Goal: Task Accomplishment & Management: Manage account settings

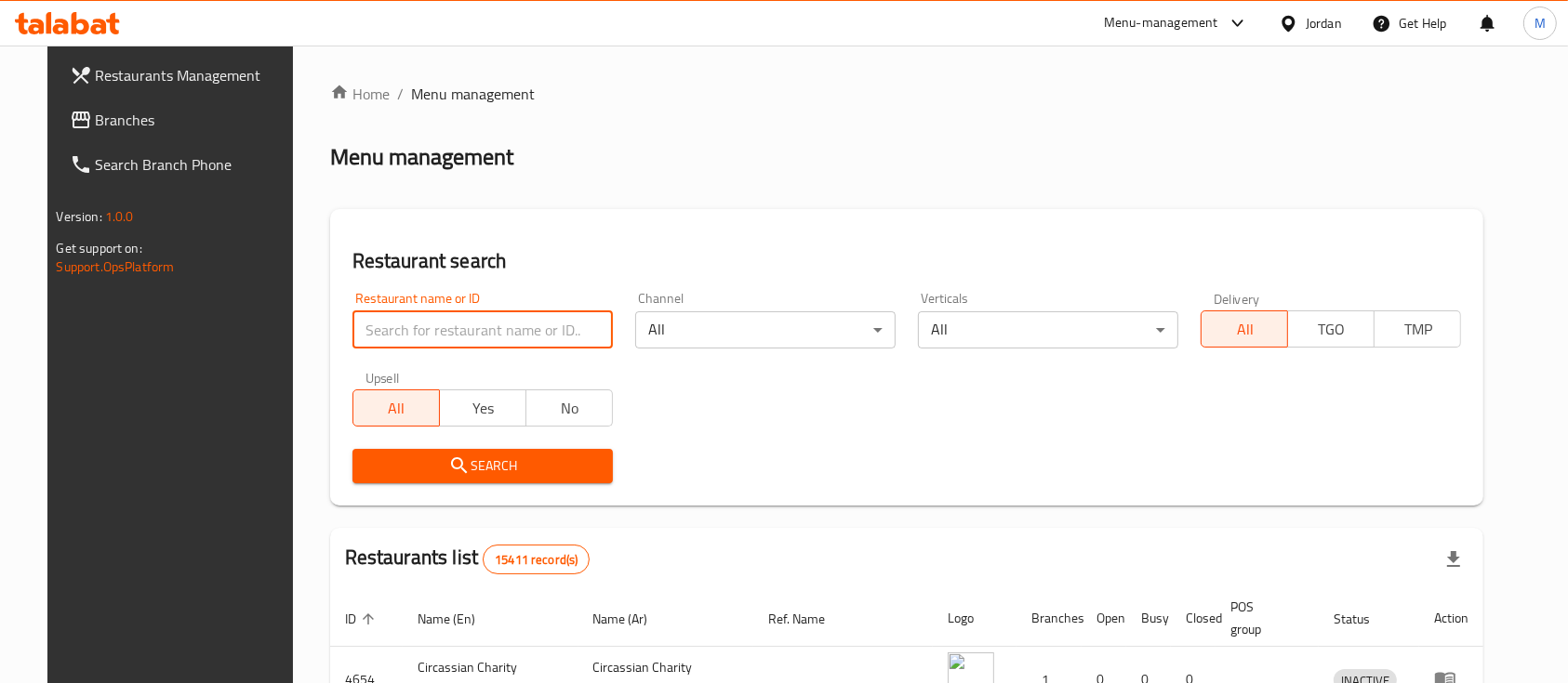
click at [476, 327] on input "search" at bounding box center [483, 330] width 261 height 37
type input "ة"
type input "markazia"
click button "Search" at bounding box center [483, 466] width 261 height 35
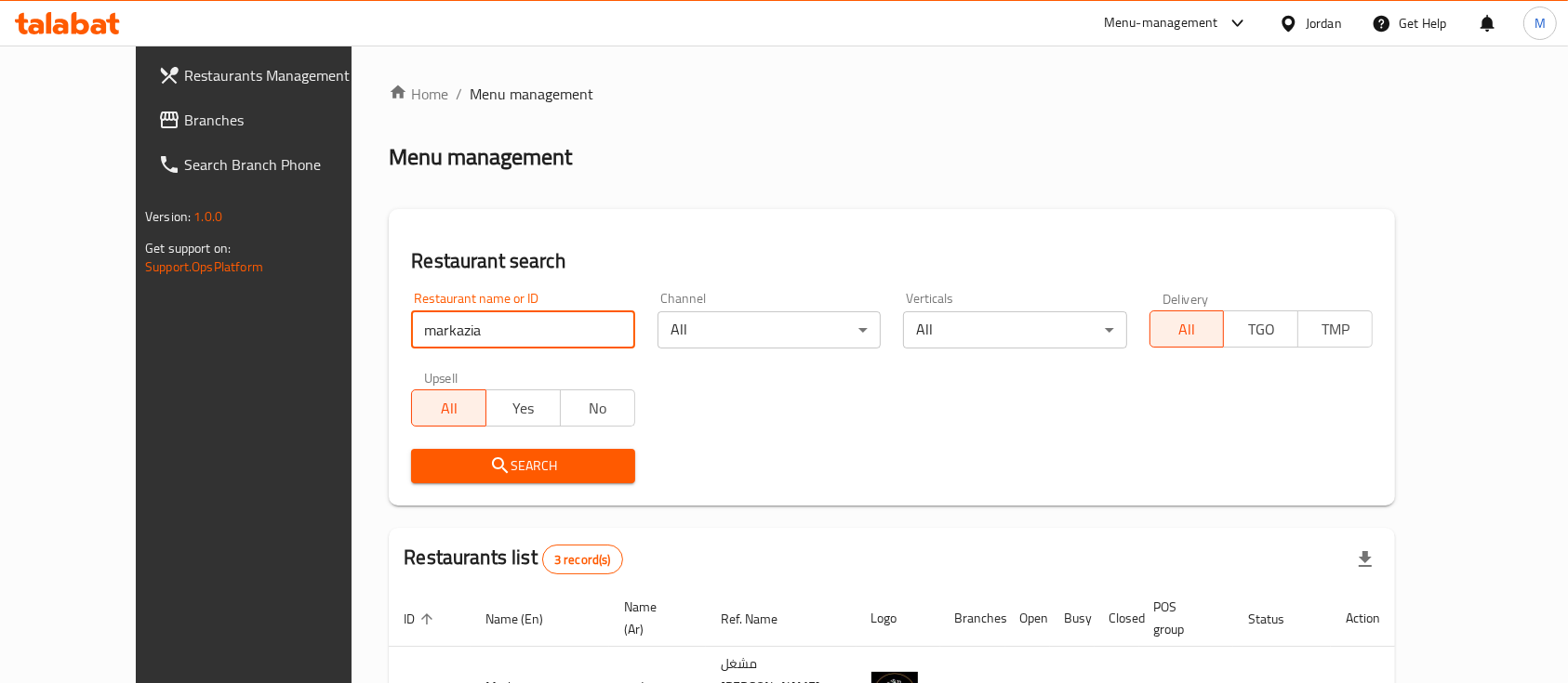
scroll to position [238, 0]
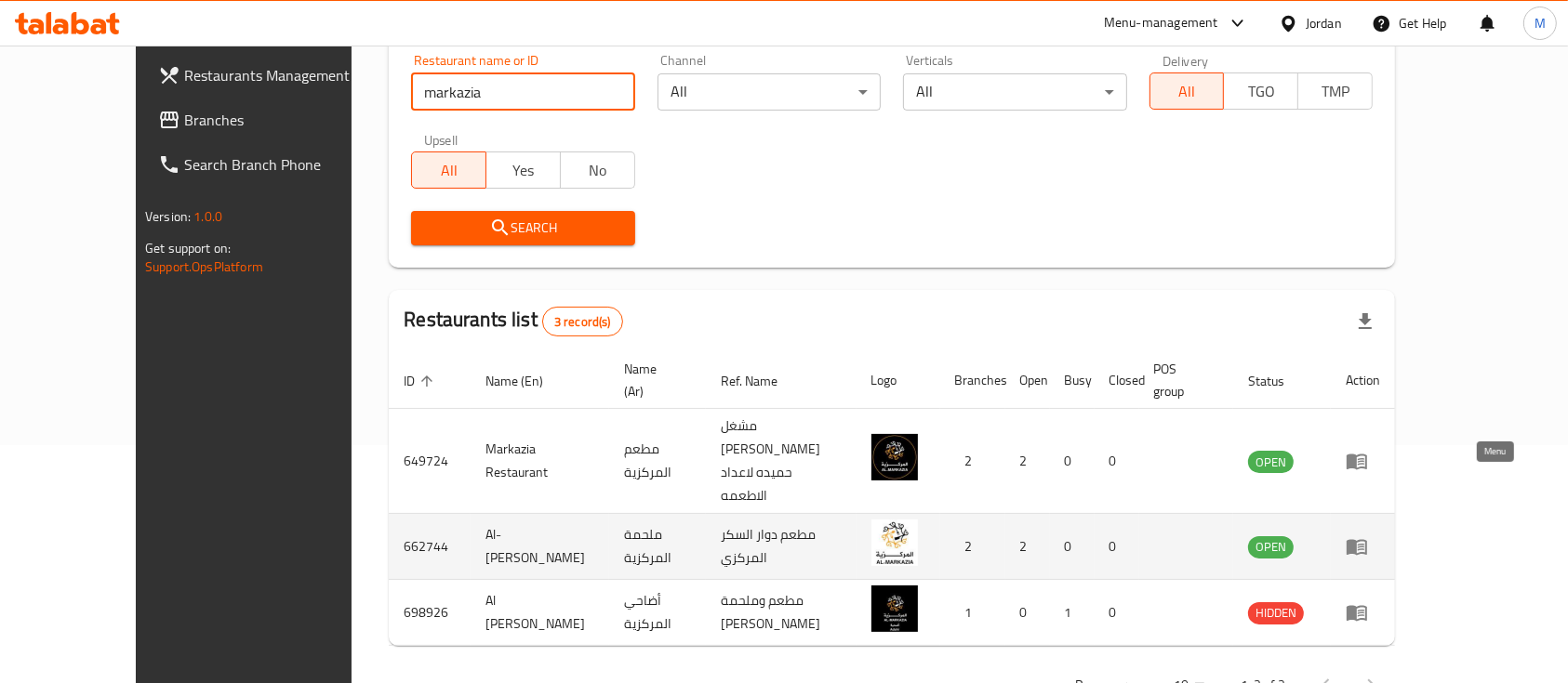
click at [1367, 541] on icon "enhanced table" at bounding box center [1357, 548] width 21 height 16
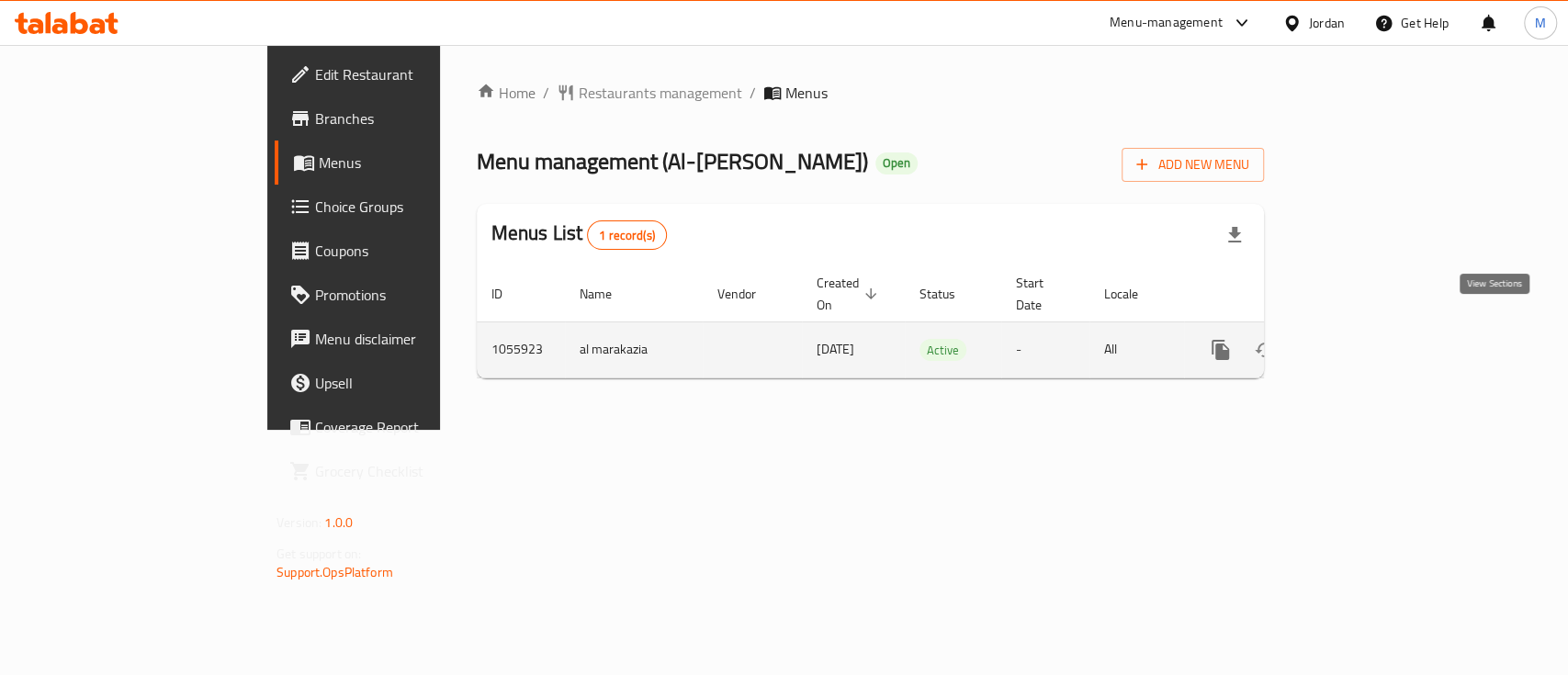
click at [1364, 339] on icon "enhanced table" at bounding box center [1353, 350] width 22 height 22
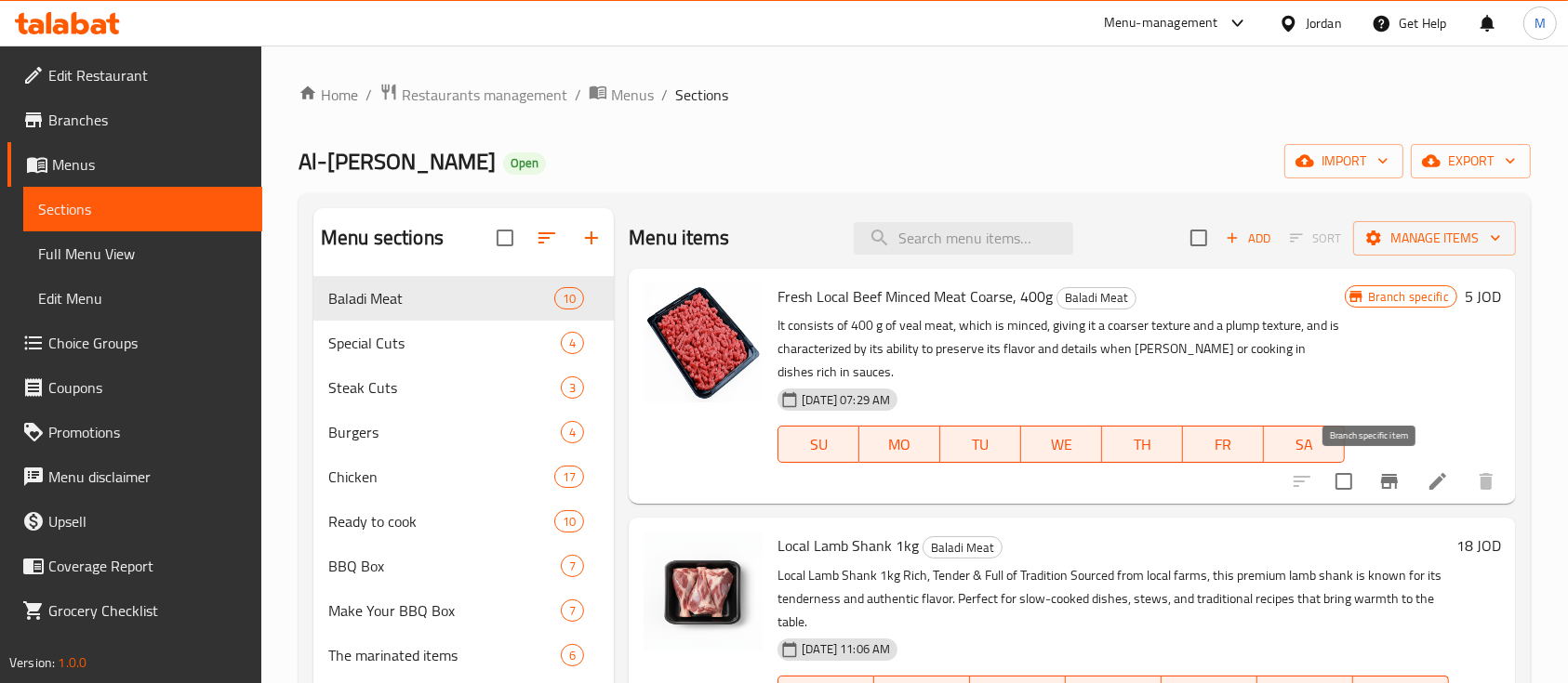
click at [1381, 485] on icon "Branch-specific-item" at bounding box center [1390, 482] width 17 height 15
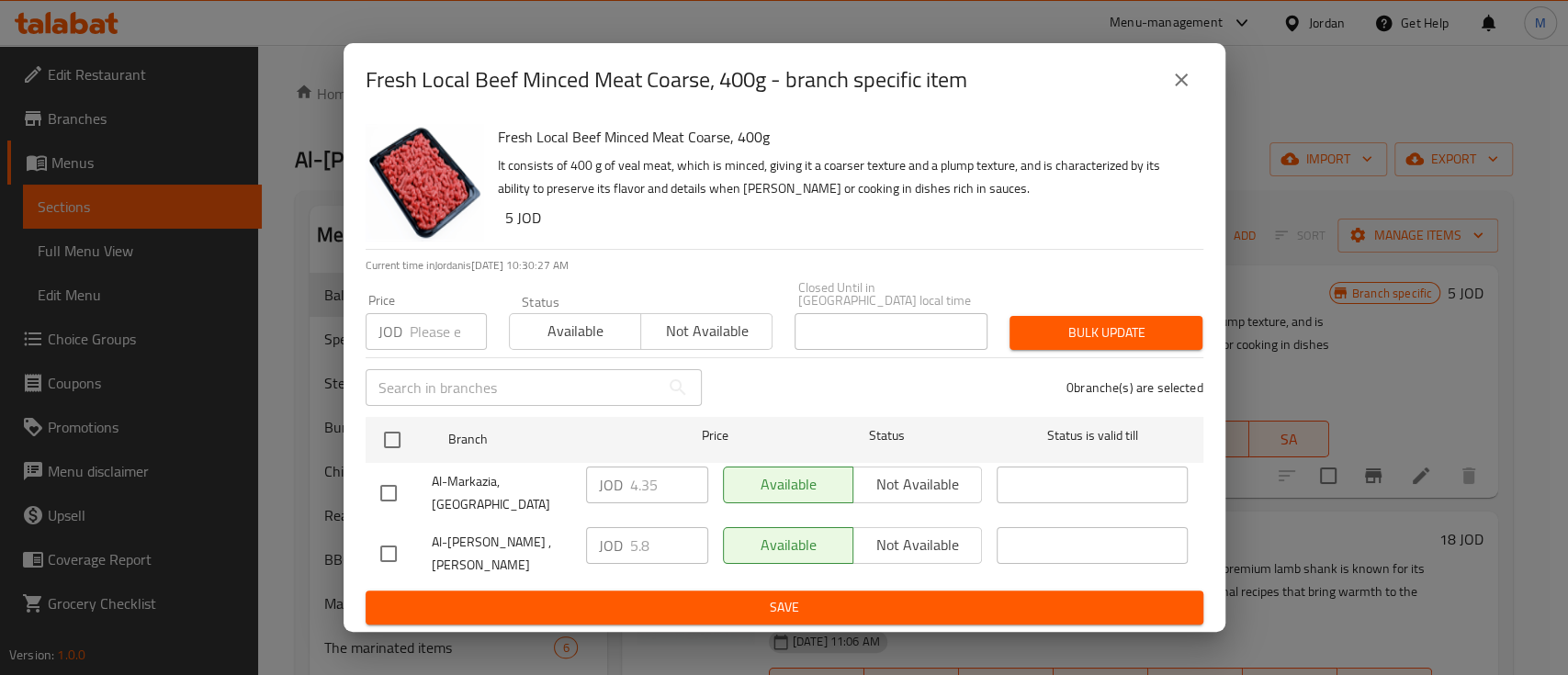
click at [1192, 87] on button "close" at bounding box center [1181, 81] width 44 height 44
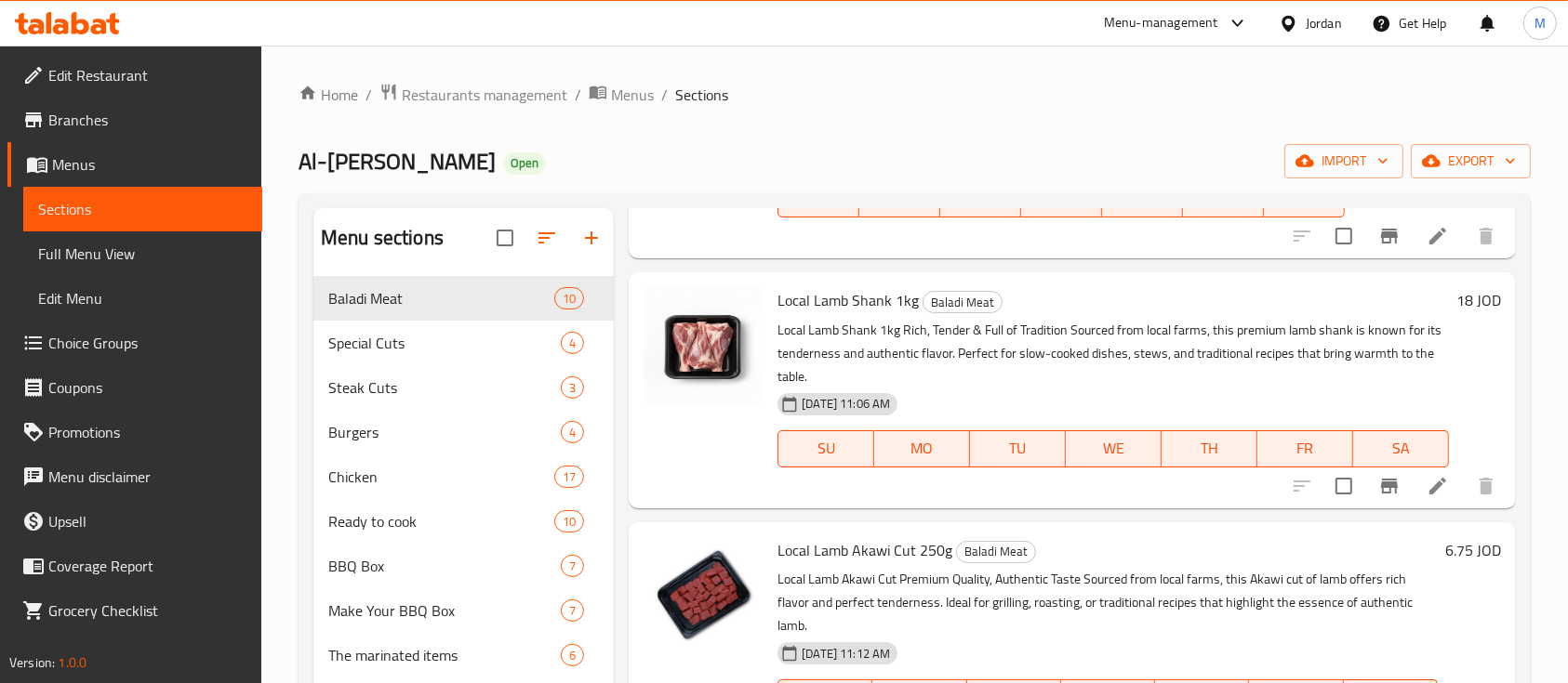
scroll to position [247, 0]
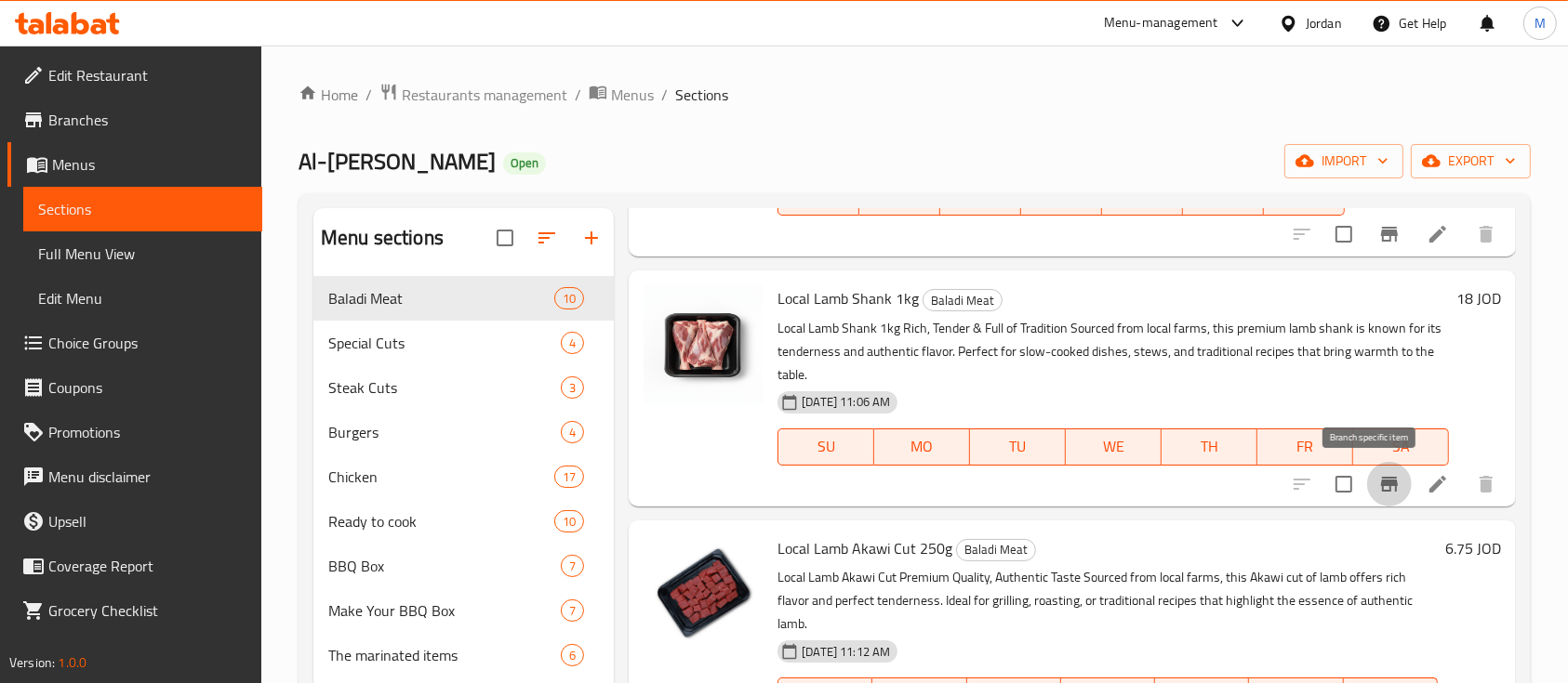
click at [1381, 481] on icon "Branch-specific-item" at bounding box center [1390, 484] width 17 height 15
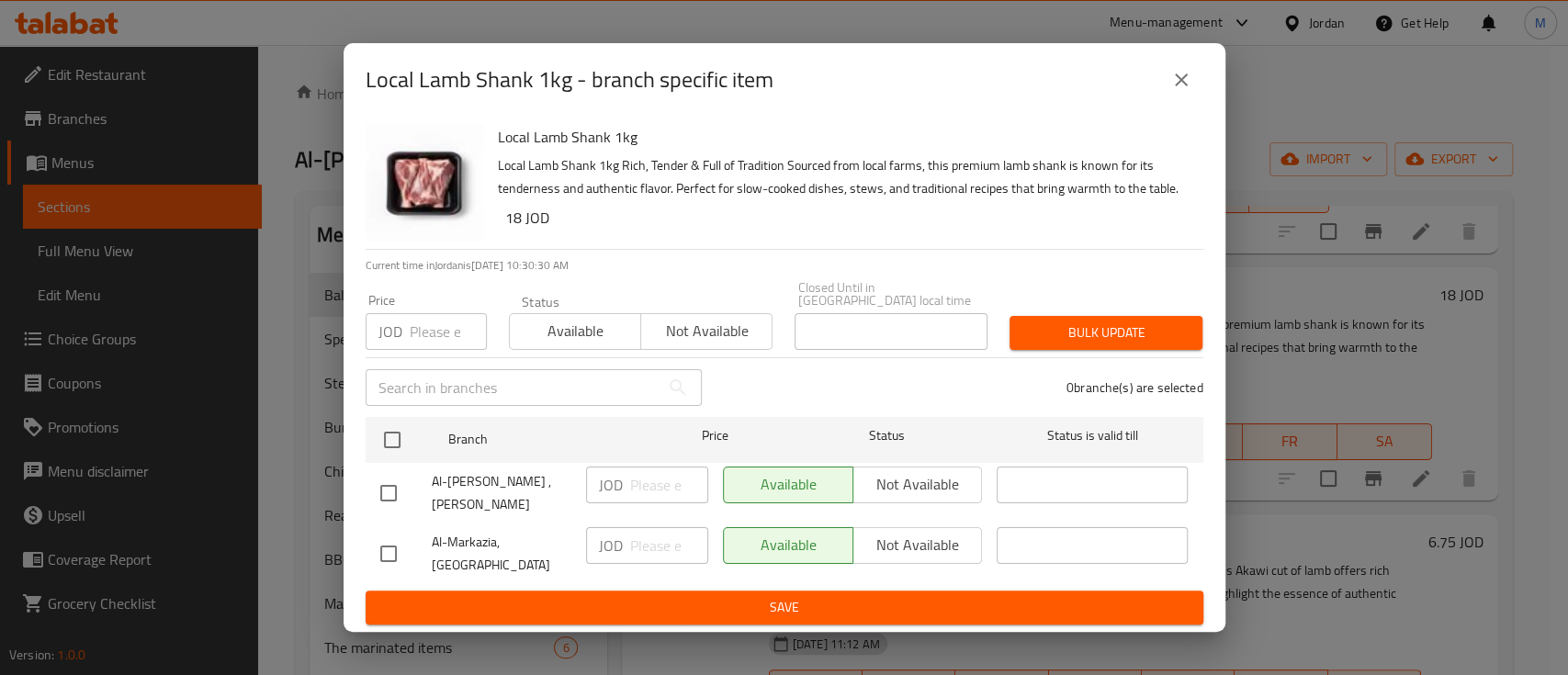
click at [1181, 91] on icon "close" at bounding box center [1181, 80] width 22 height 22
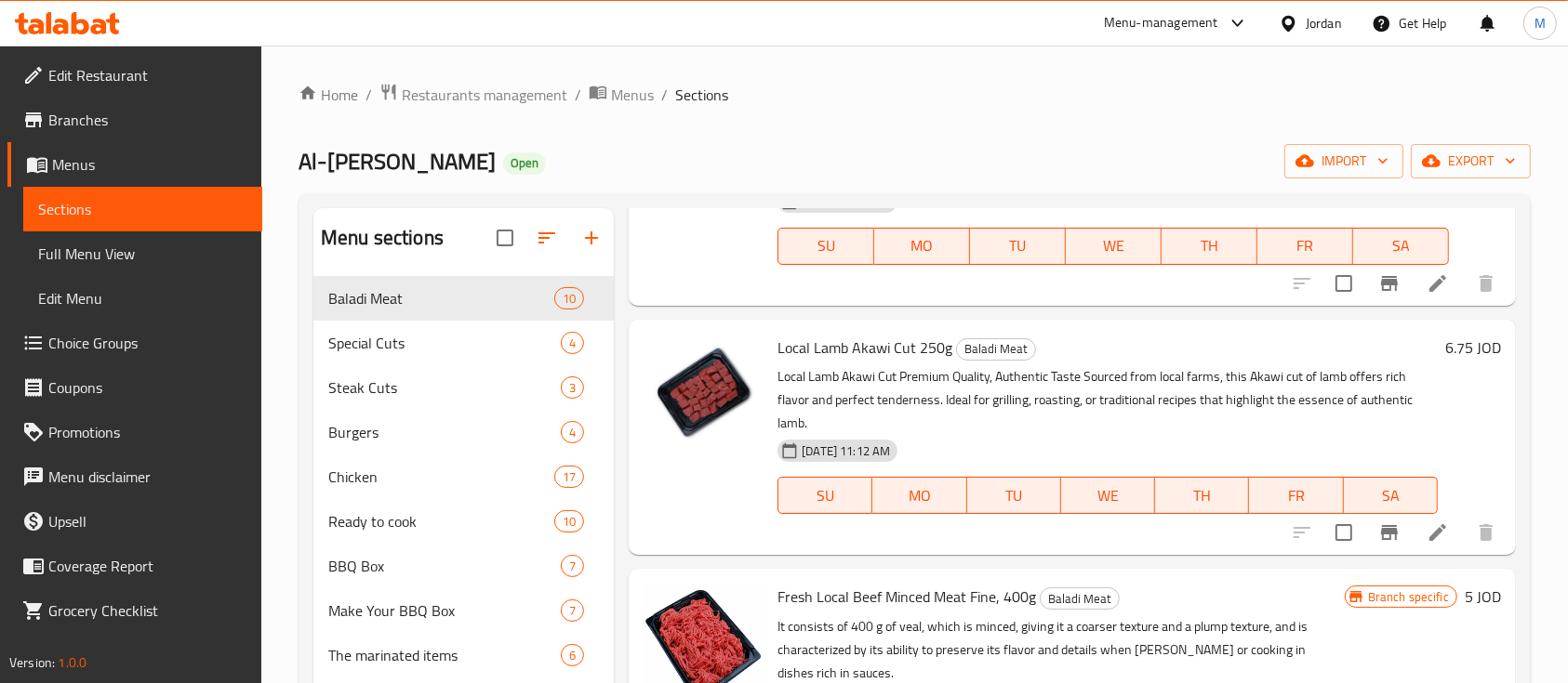
scroll to position [496, 0]
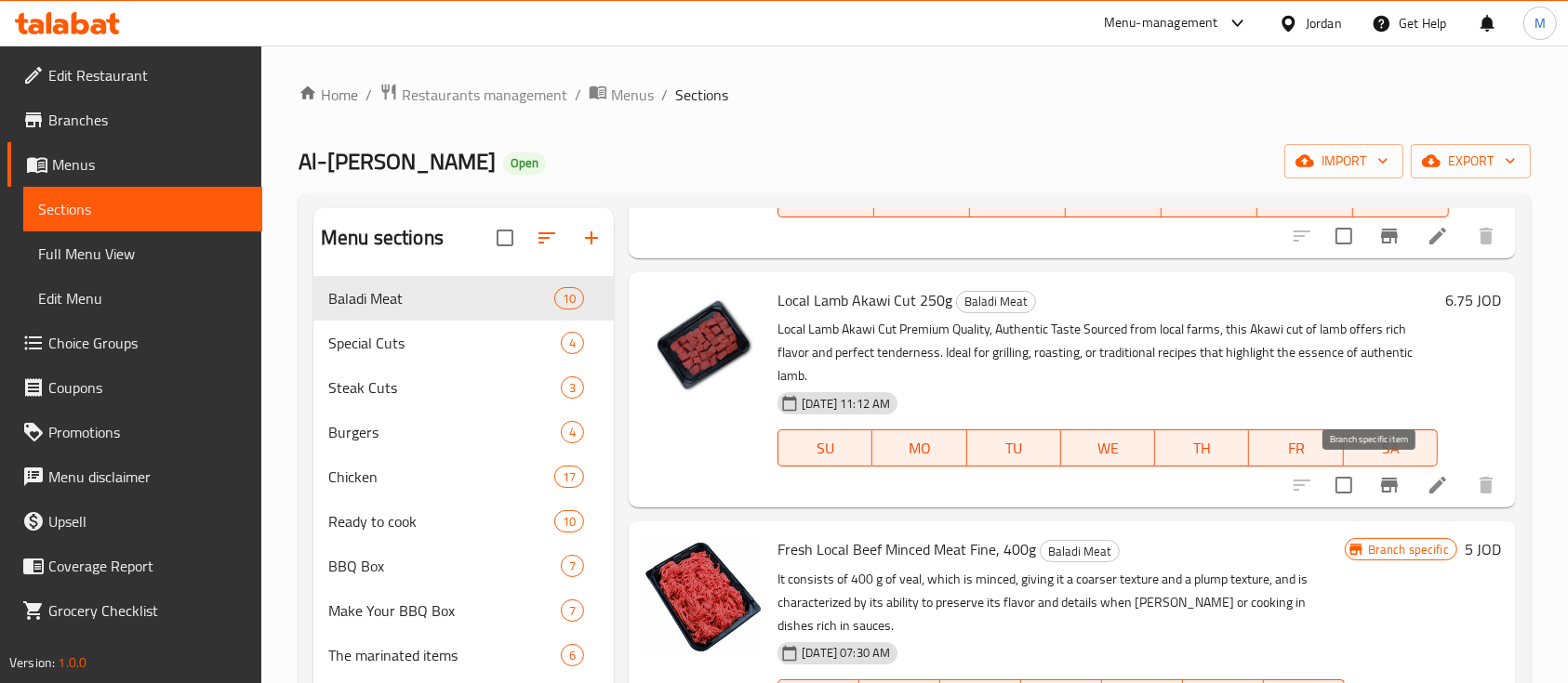
click at [1381, 486] on icon "Branch-specific-item" at bounding box center [1390, 485] width 17 height 15
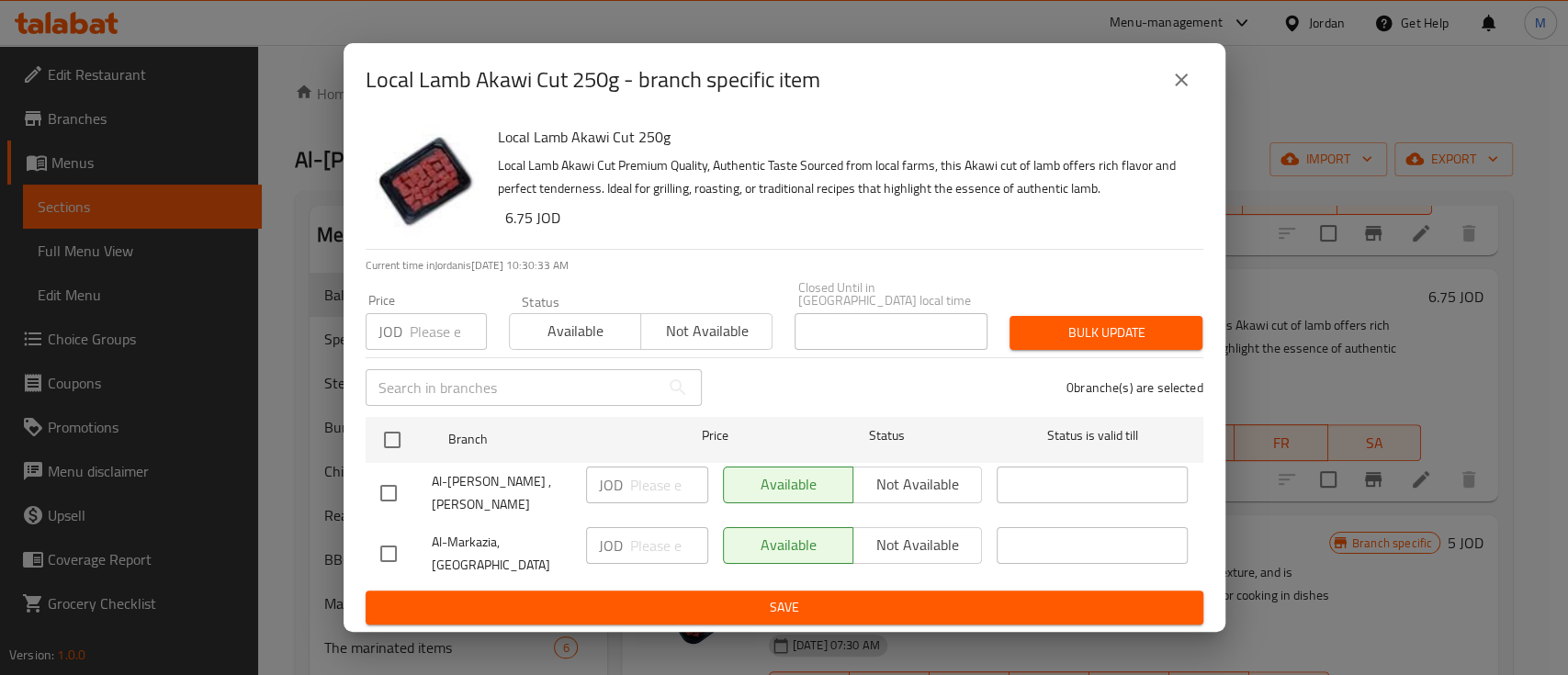
click at [1181, 86] on icon "close" at bounding box center [1181, 80] width 13 height 13
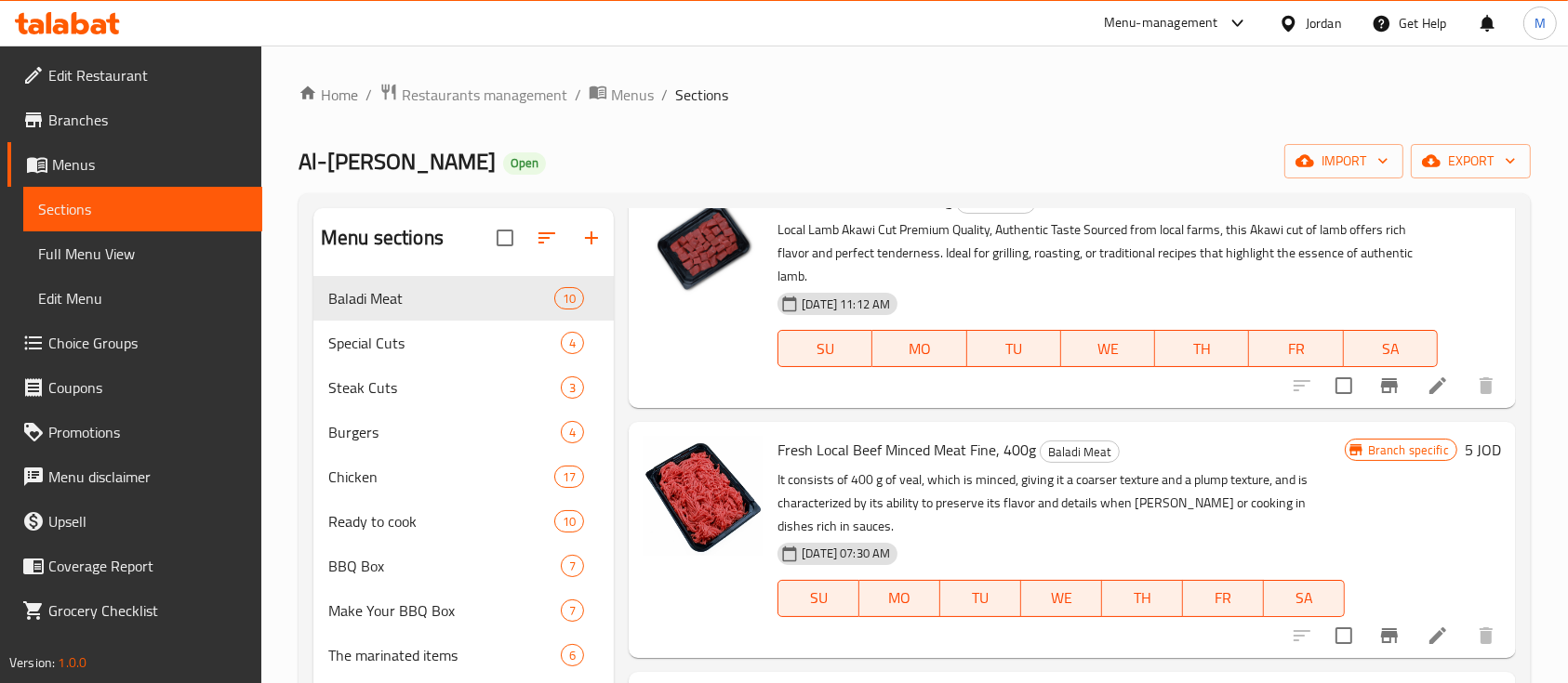
scroll to position [744, 0]
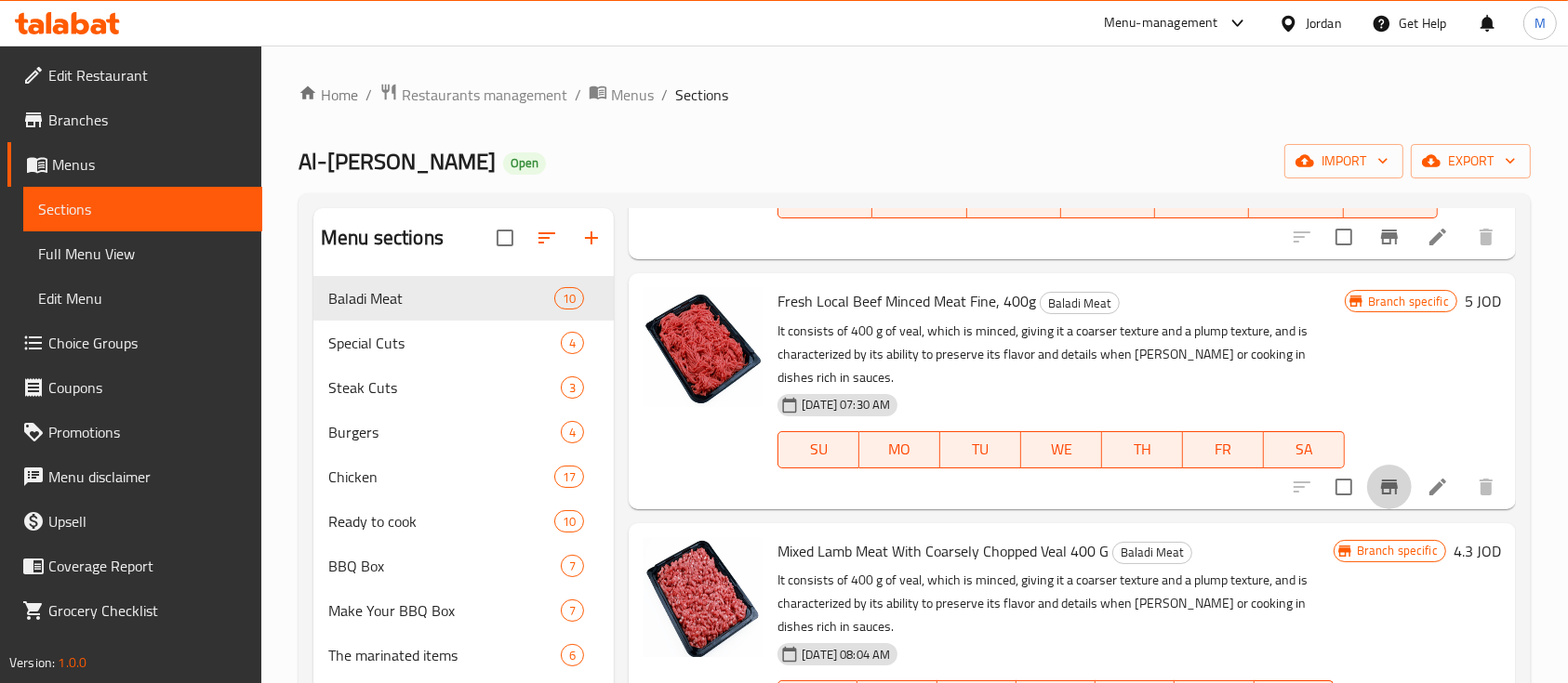
click at [1381, 480] on icon "Branch-specific-item" at bounding box center [1390, 487] width 17 height 15
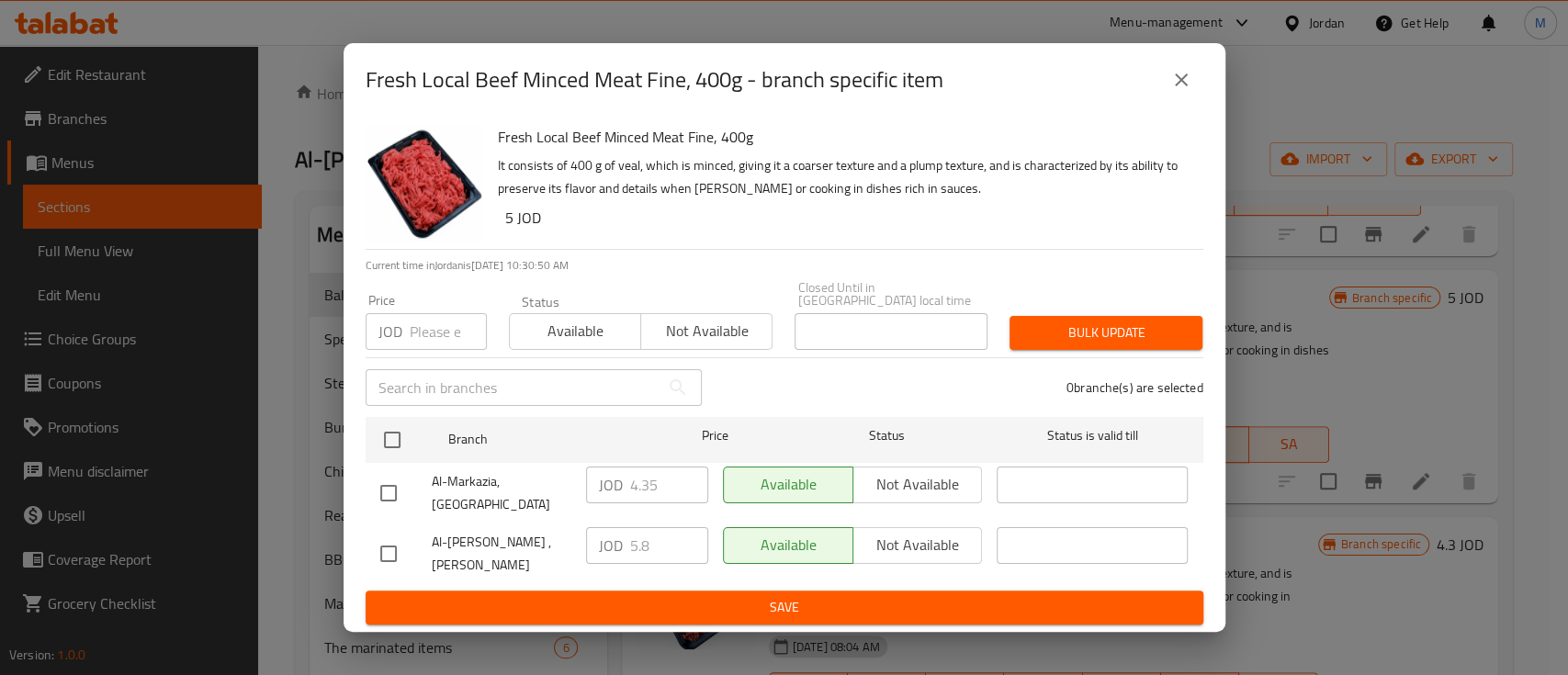
click at [1183, 91] on icon "close" at bounding box center [1181, 80] width 22 height 22
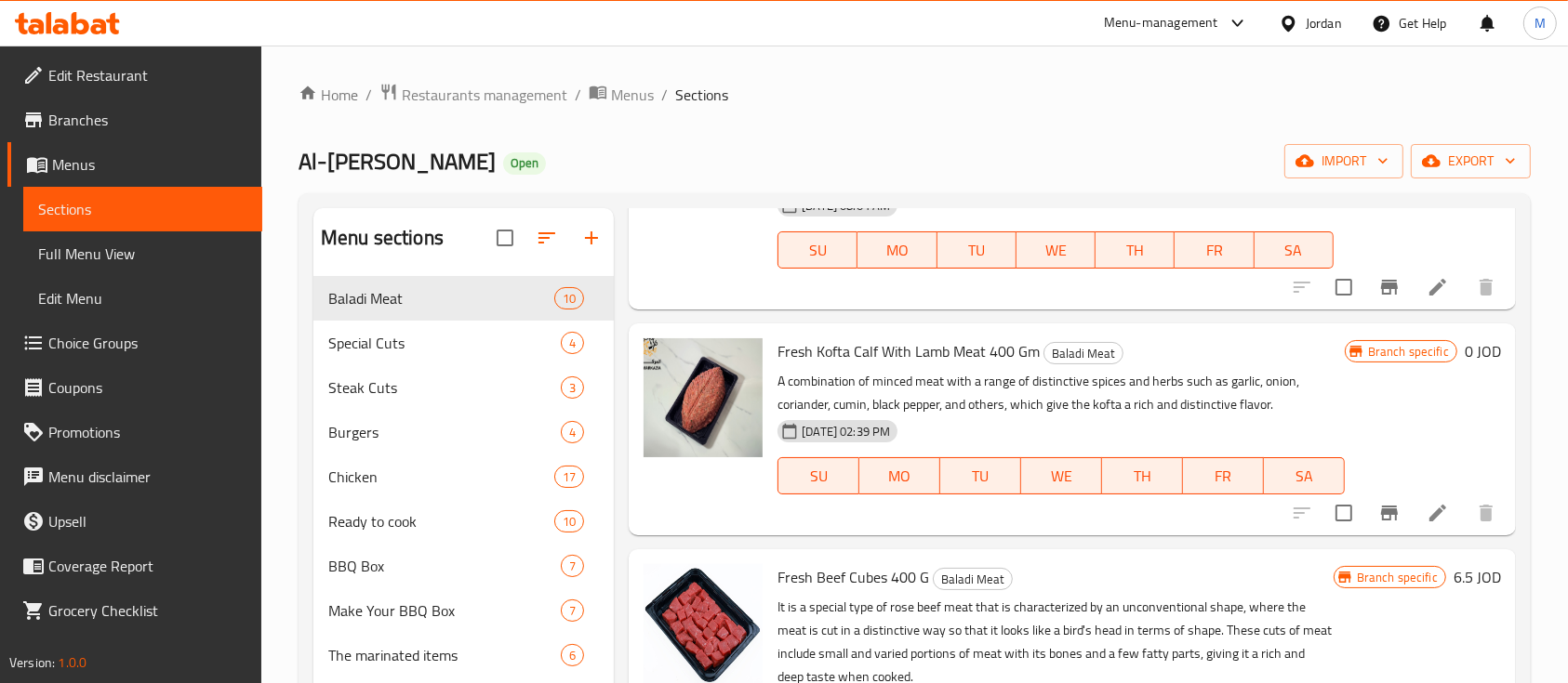
scroll to position [1240, 0]
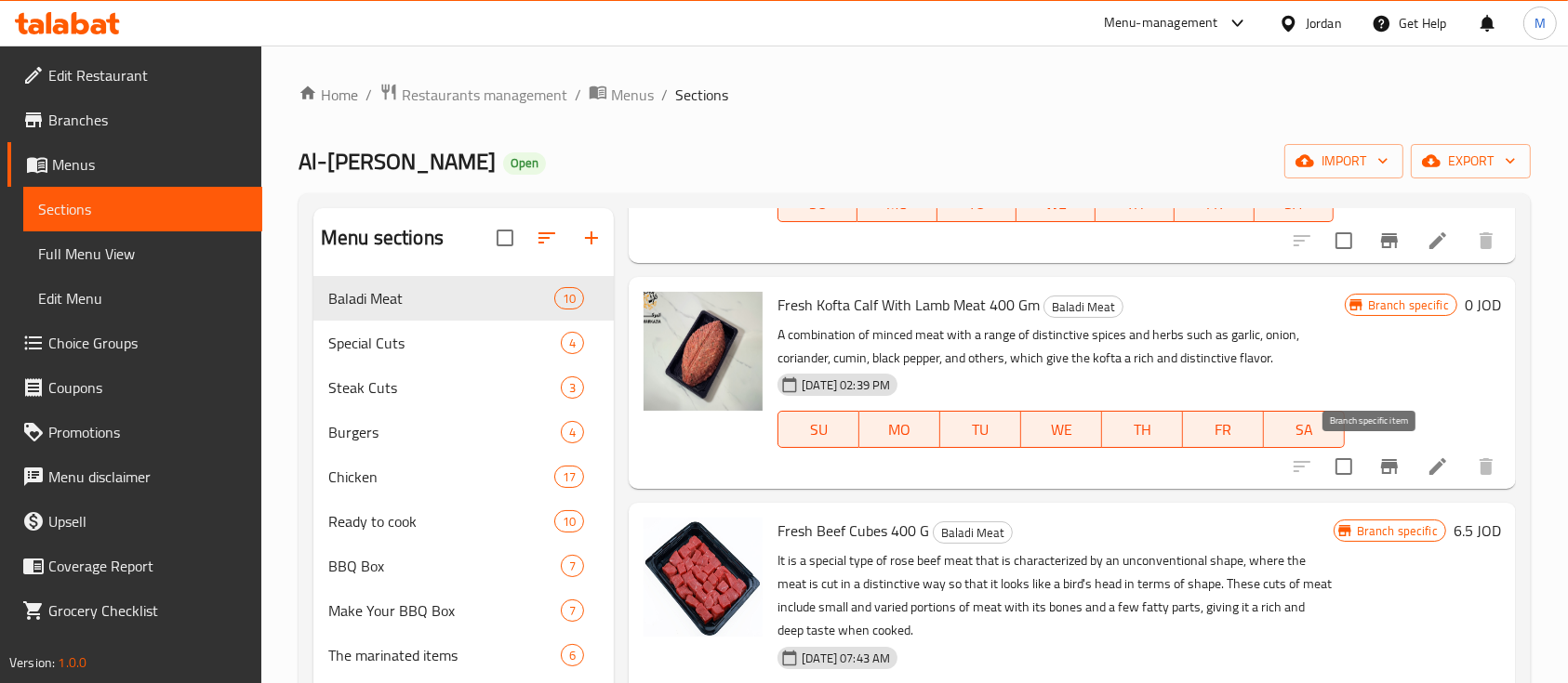
click at [1367, 471] on button "Branch-specific-item" at bounding box center [1390, 467] width 45 height 45
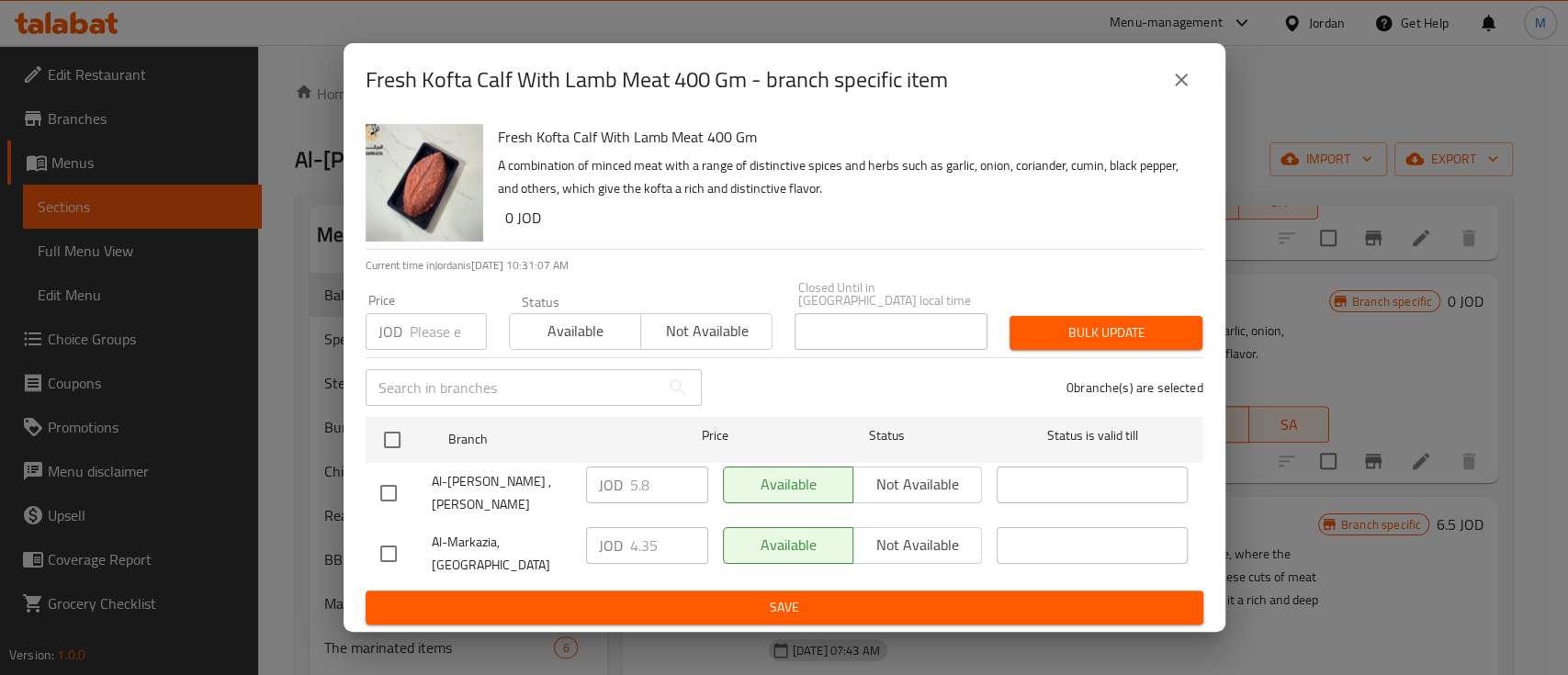
click at [1187, 87] on icon "close" at bounding box center [1181, 80] width 22 height 22
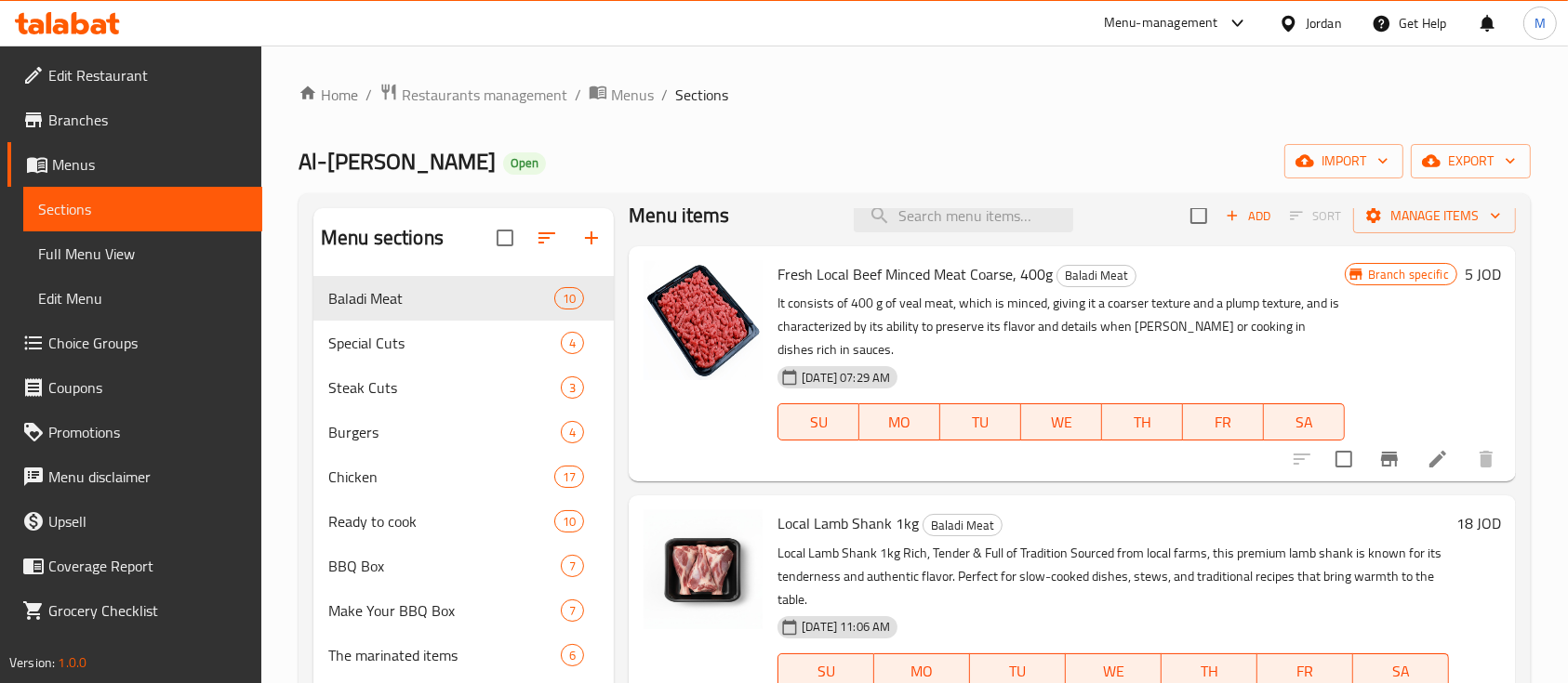
scroll to position [0, 0]
